Goal: Information Seeking & Learning: Learn about a topic

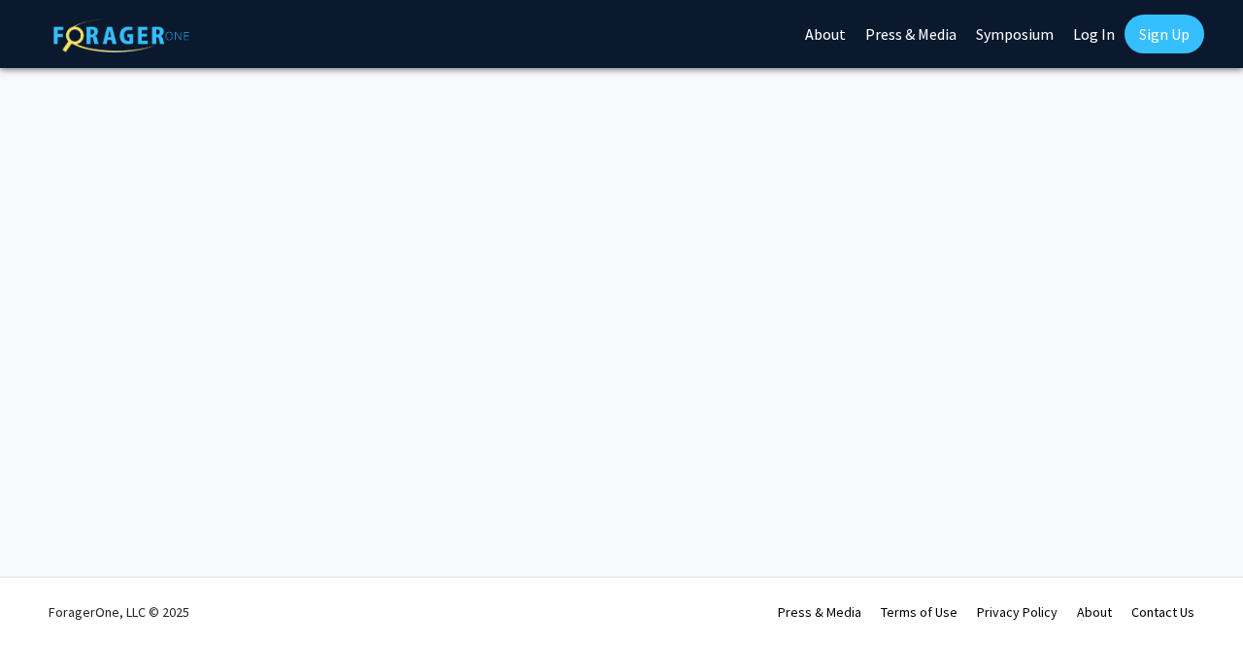
click at [1094, 31] on link "Log In" at bounding box center [1093, 34] width 61 height 68
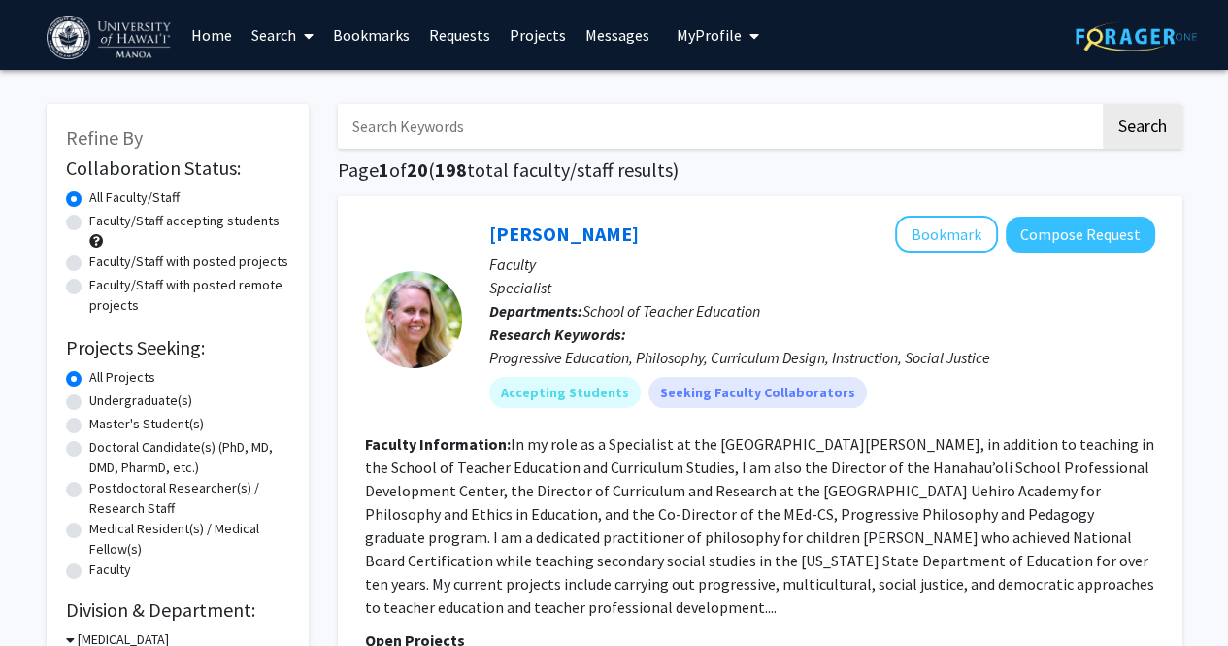
click at [470, 34] on link "Requests" at bounding box center [459, 35] width 81 height 68
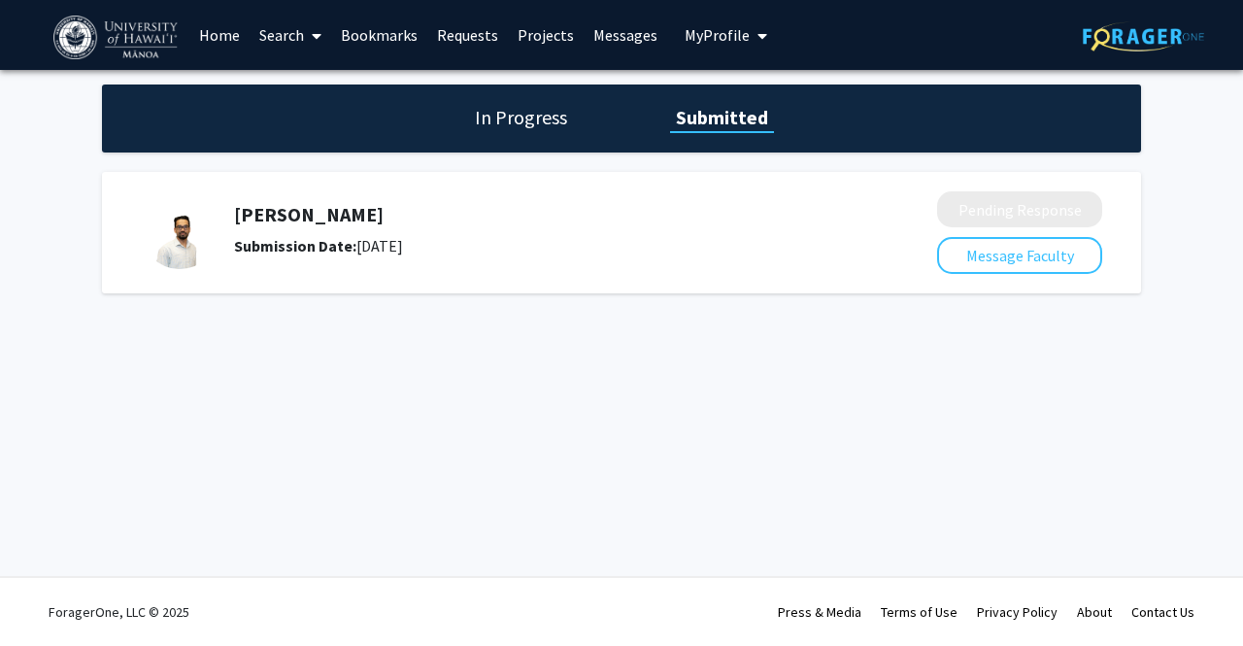
click at [311, 218] on h5 "[PERSON_NAME]" at bounding box center [534, 214] width 600 height 23
click at [266, 42] on link "Search" at bounding box center [290, 35] width 82 height 68
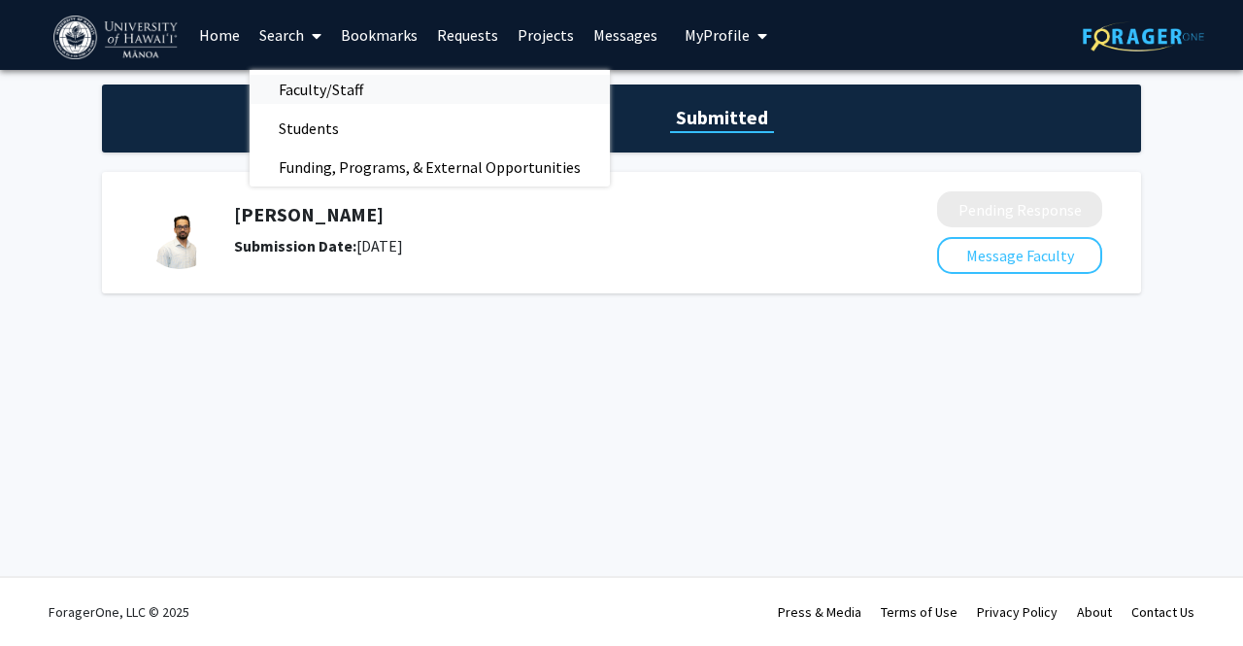
click at [281, 83] on span "Faculty/Staff" at bounding box center [320, 89] width 143 height 39
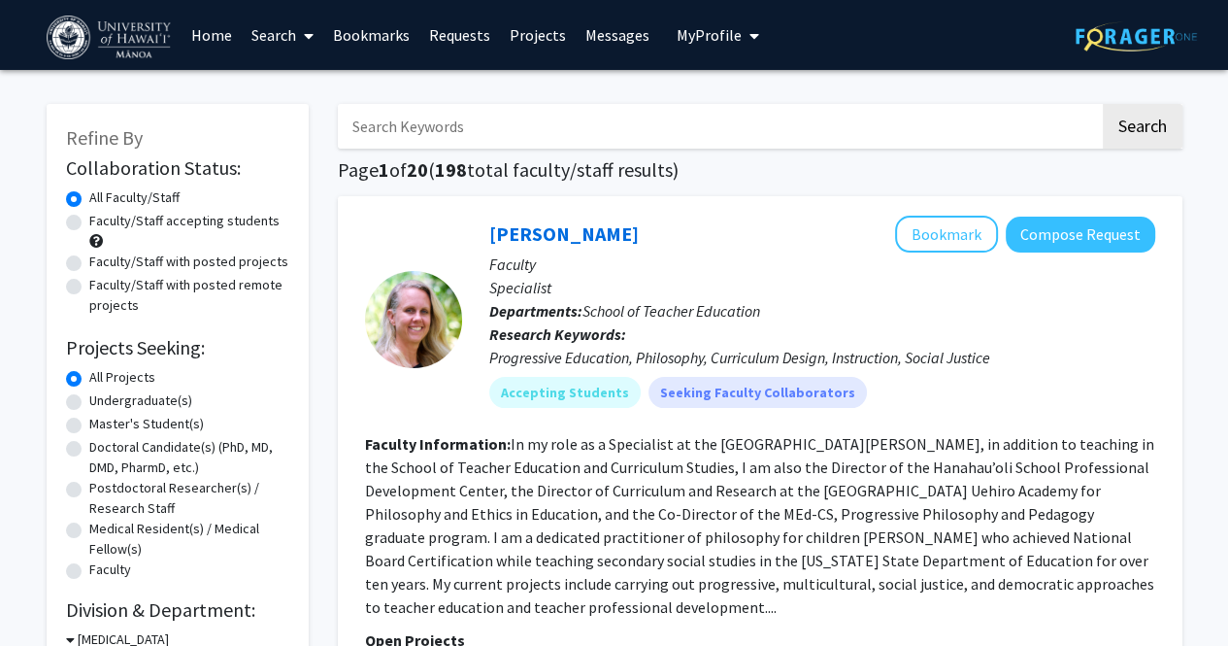
click at [155, 230] on label "Faculty/Staff accepting students" at bounding box center [184, 221] width 190 height 20
click at [102, 223] on input "Faculty/Staff accepting students" at bounding box center [95, 217] width 13 height 13
radio input "true"
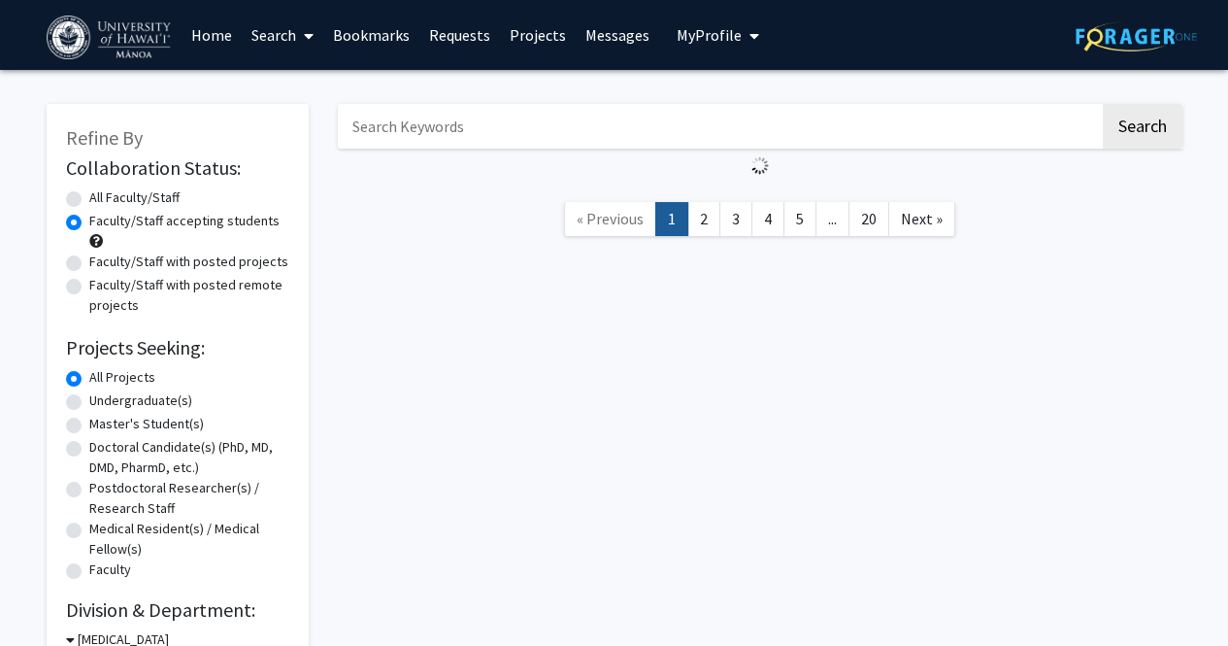
click at [155, 403] on label "Undergraduate(s)" at bounding box center [140, 400] width 103 height 20
click at [102, 403] on input "Undergraduate(s)" at bounding box center [95, 396] width 13 height 13
radio input "true"
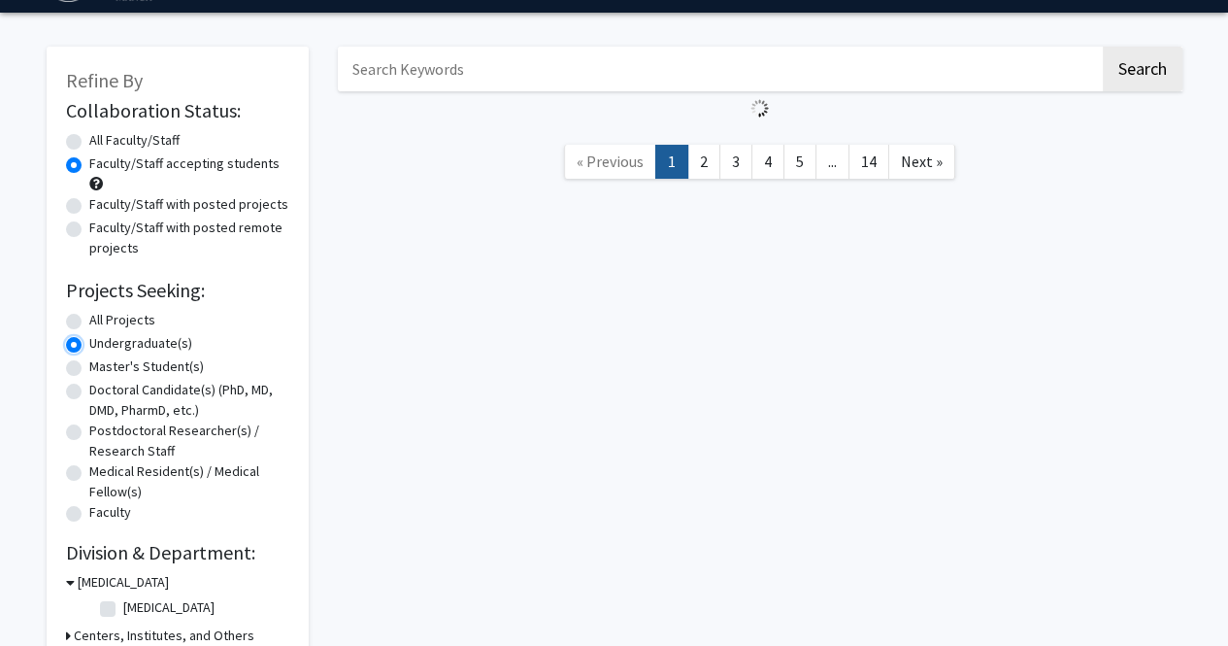
scroll to position [121, 0]
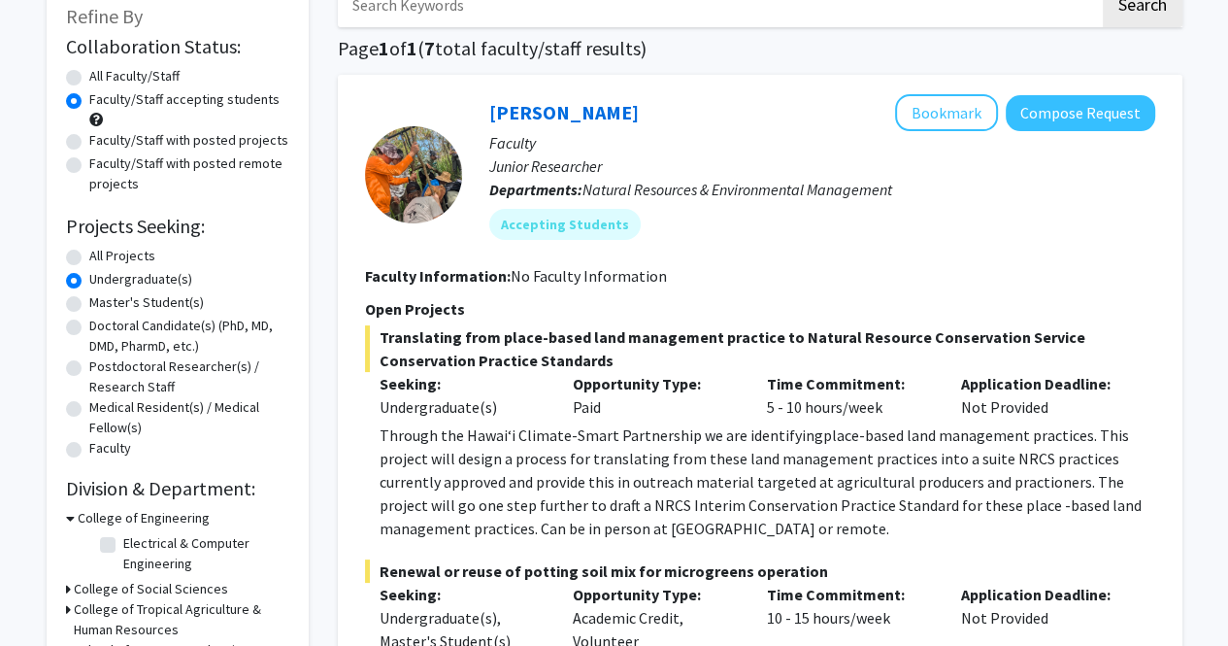
click at [157, 533] on label "Electrical & Computer Engineering" at bounding box center [203, 553] width 161 height 41
click at [136, 533] on input "Electrical & Computer Engineering" at bounding box center [129, 539] width 13 height 13
checkbox input "true"
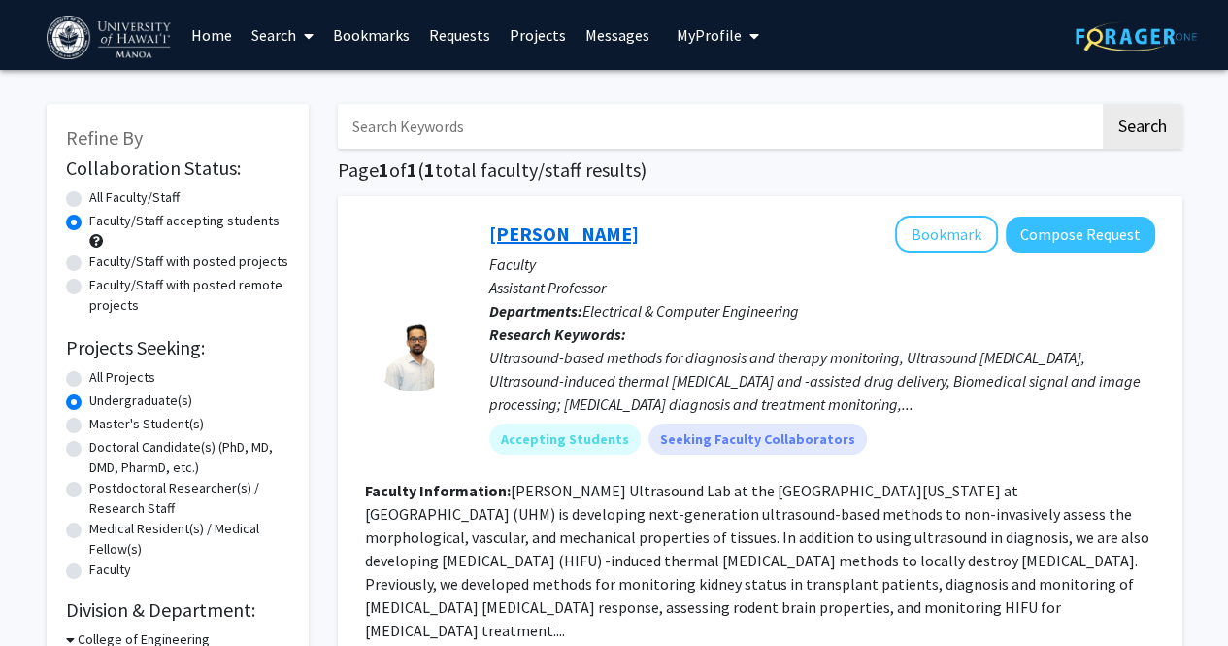
click at [527, 236] on link "[PERSON_NAME]" at bounding box center [563, 233] width 149 height 24
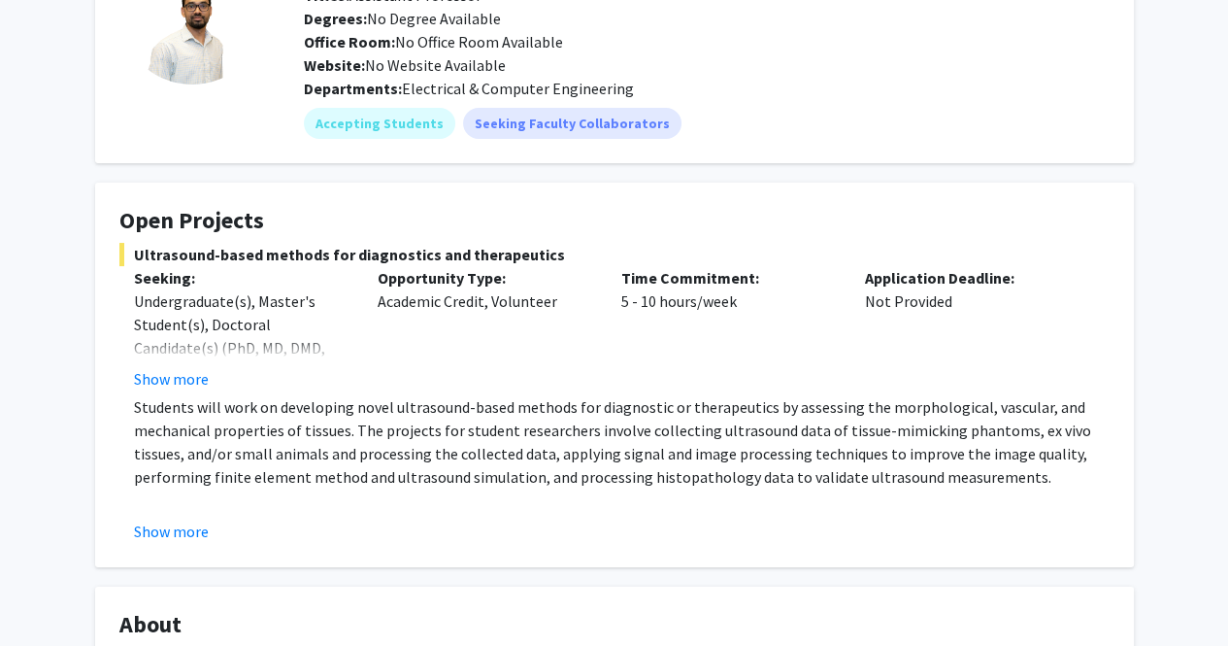
scroll to position [174, 0]
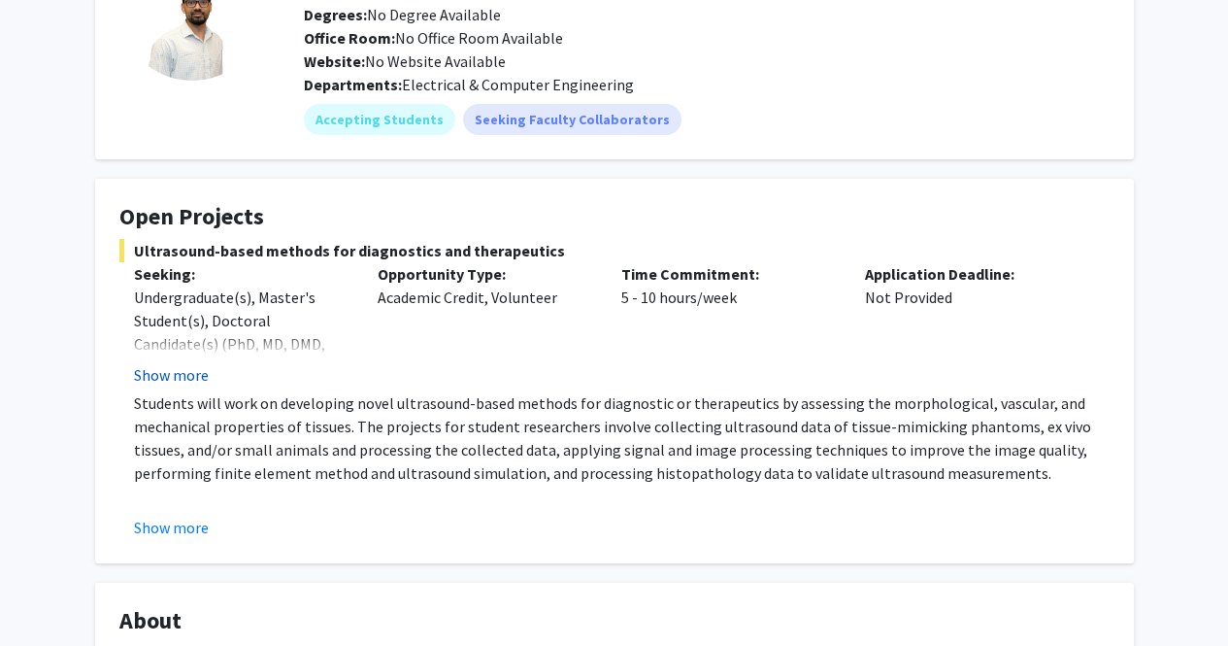
click at [195, 380] on button "Show more" at bounding box center [171, 374] width 75 height 23
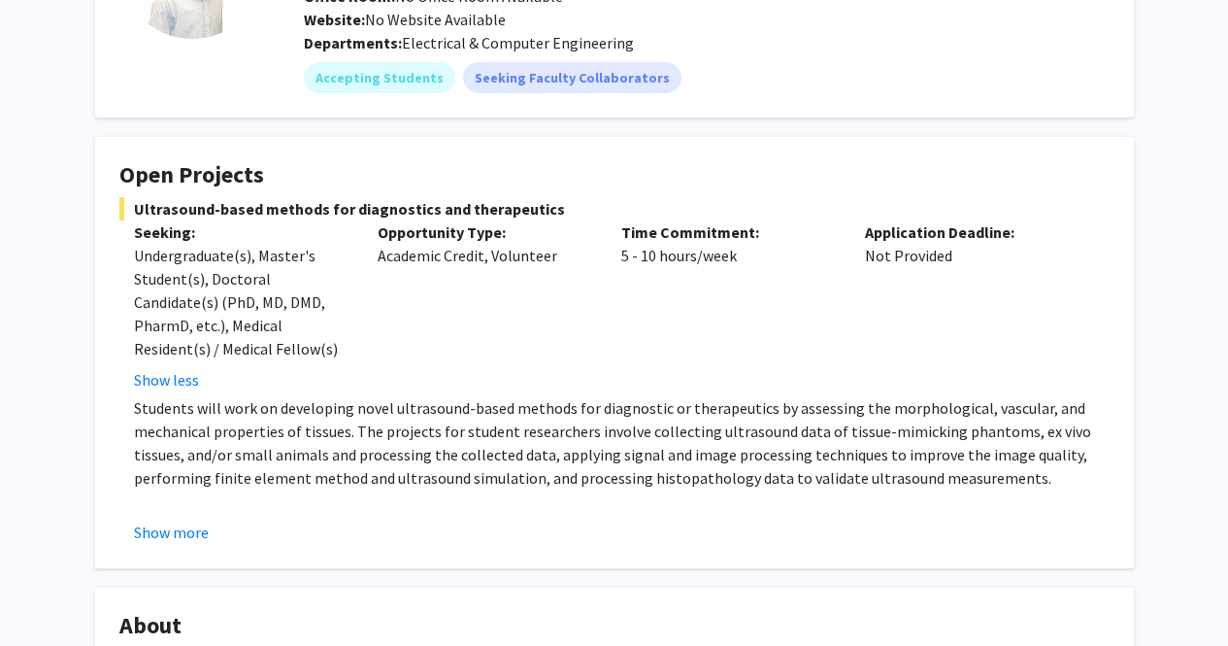
scroll to position [217, 0]
